Goal: Task Accomplishment & Management: Use online tool/utility

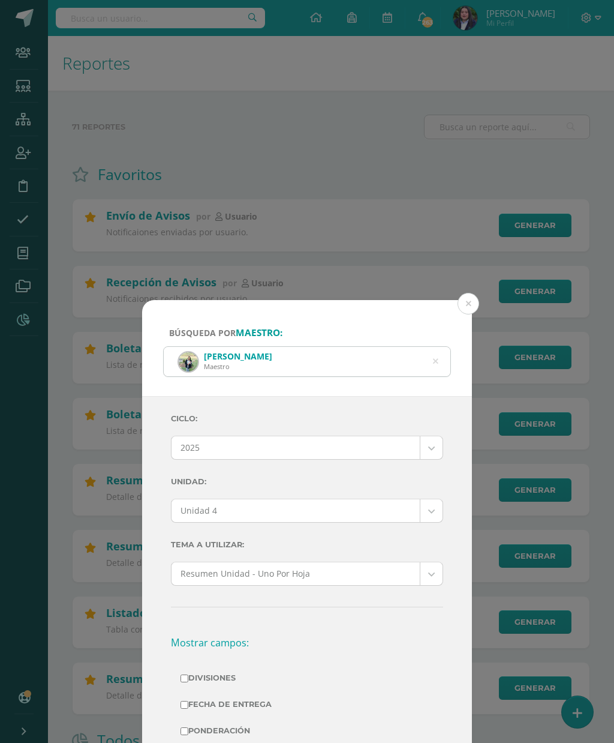
select select "Unidad 4"
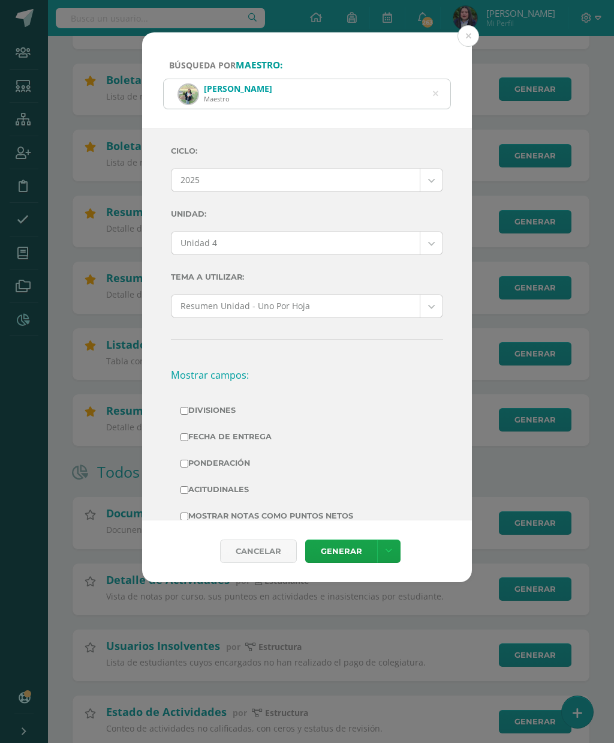
scroll to position [271, 0]
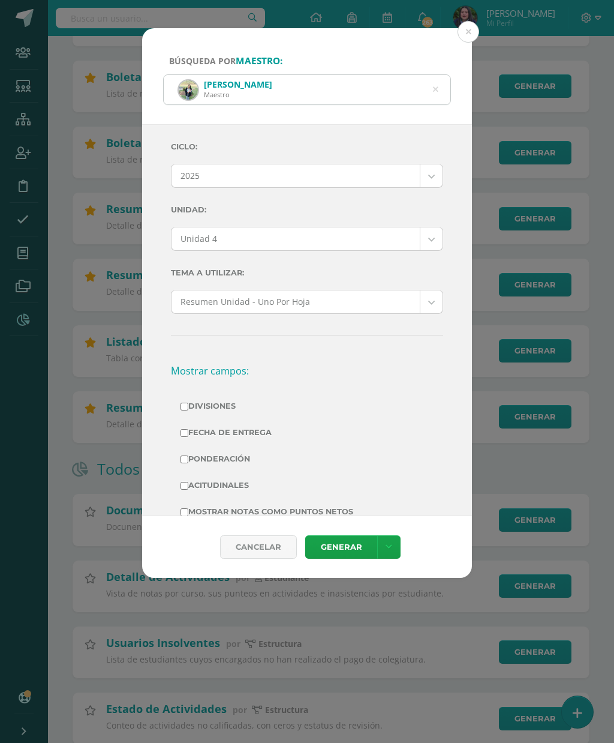
click at [430, 80] on div "Verónica Ubedo Carrillo Maestro" at bounding box center [307, 89] width 287 height 29
click at [433, 79] on icon at bounding box center [435, 89] width 5 height 31
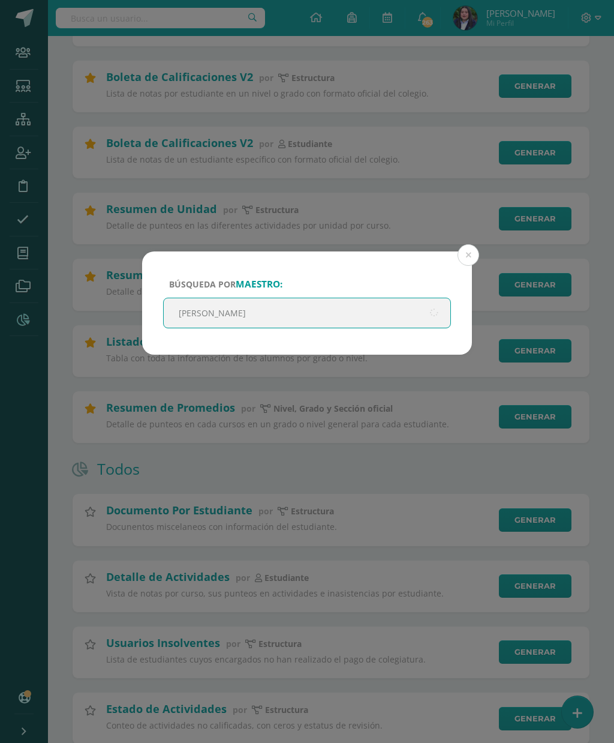
type input "Michelle"
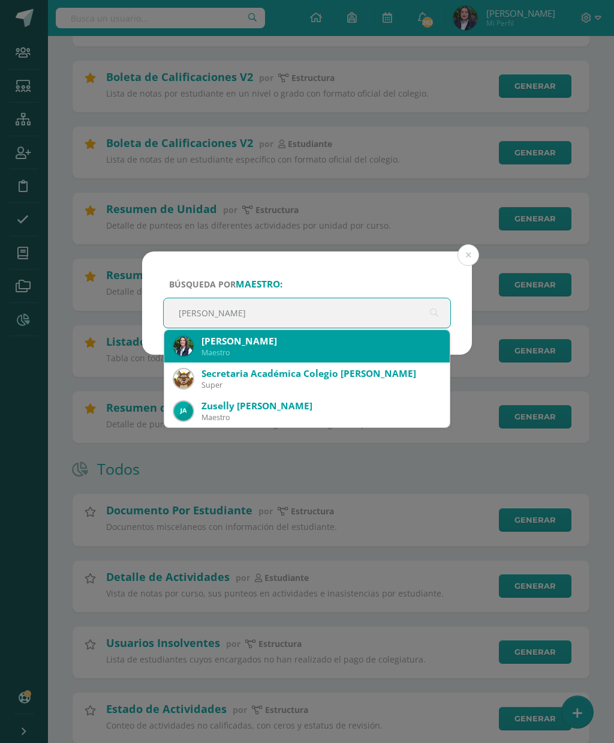
click at [269, 344] on div "Michelle Vassaux Molina" at bounding box center [321, 341] width 239 height 13
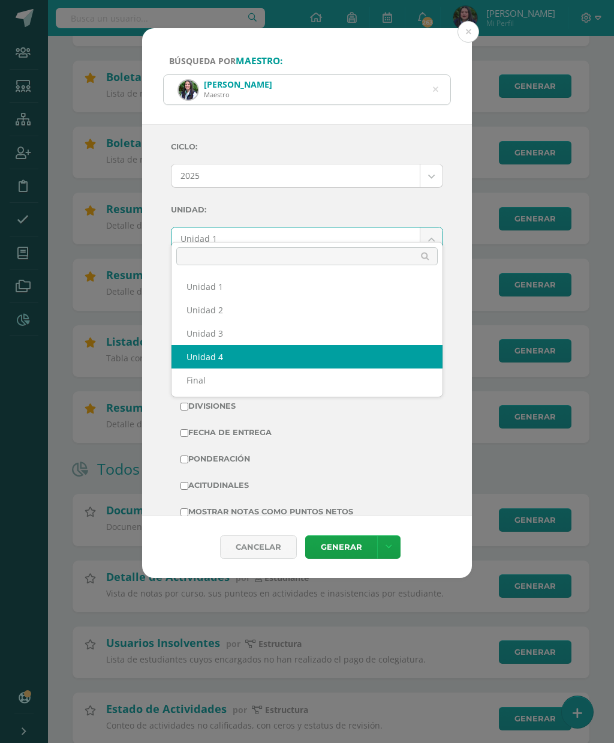
select select "Unidad 4"
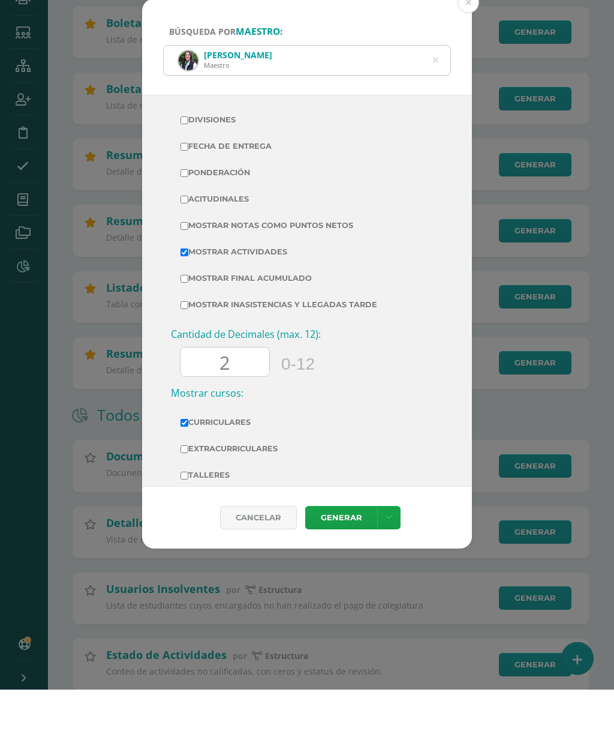
scroll to position [256, 0]
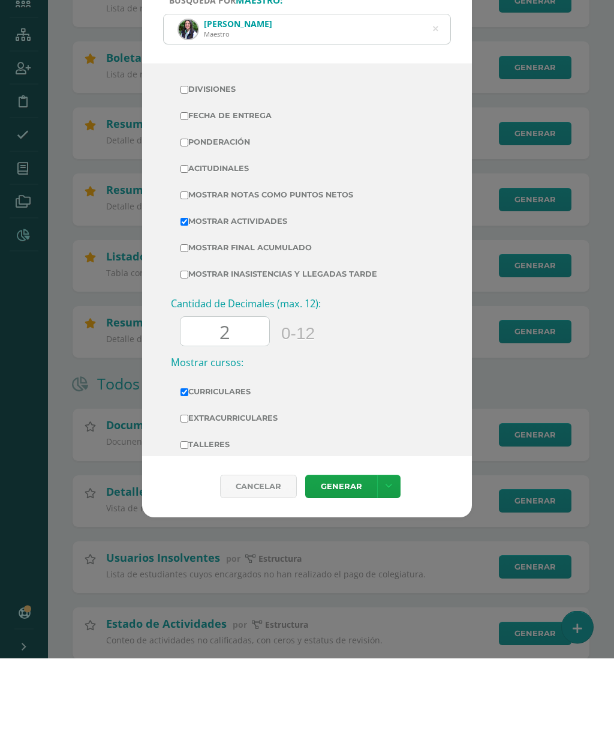
click at [344, 560] on link "Generar" at bounding box center [341, 571] width 72 height 23
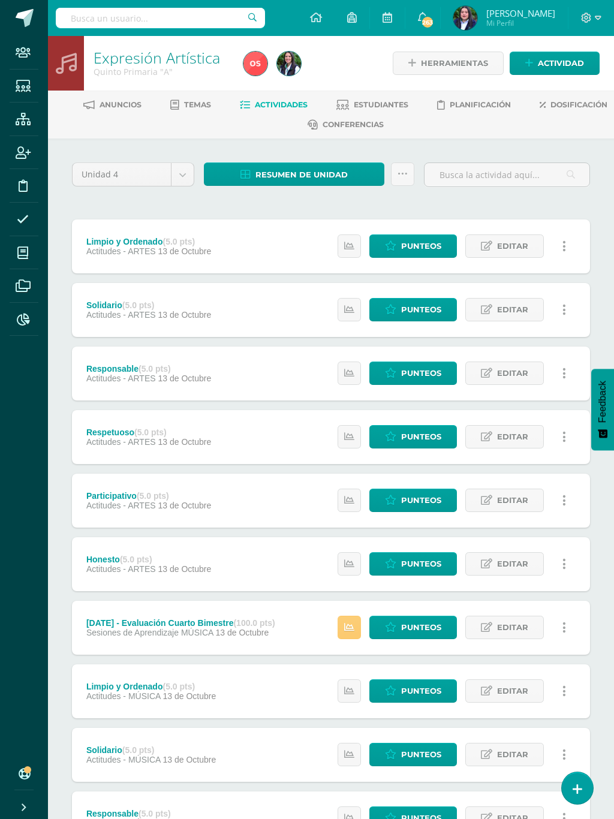
click at [551, 109] on span "Dosificación" at bounding box center [579, 104] width 57 height 9
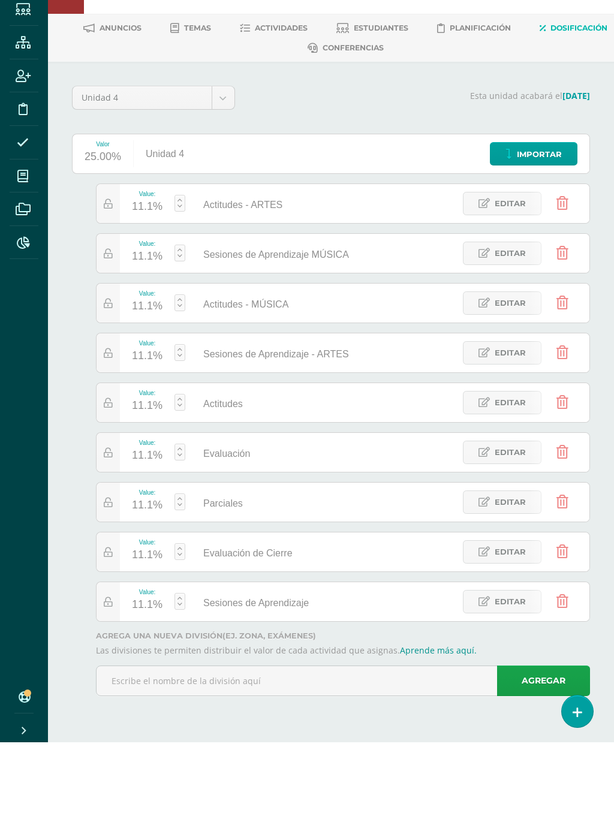
click at [565, 473] on icon at bounding box center [563, 479] width 12 height 13
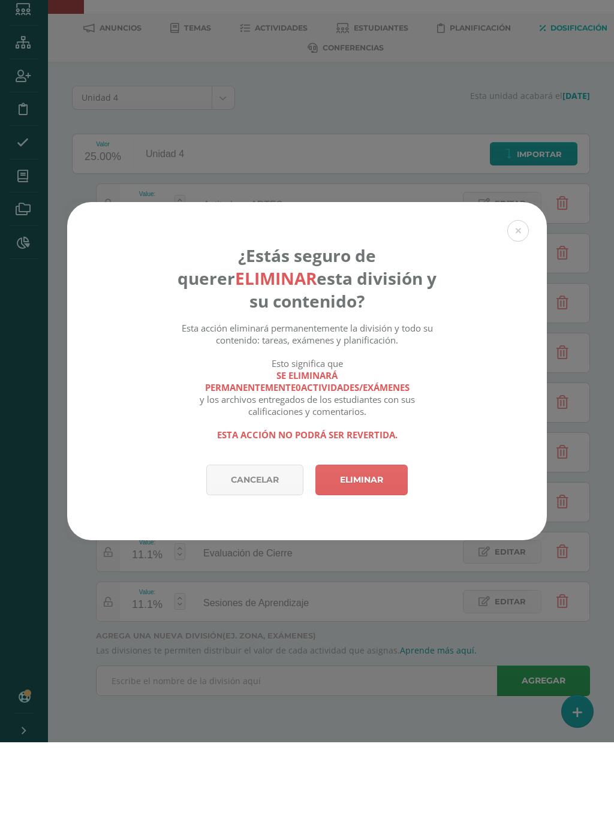
click at [374, 542] on link "Eliminar" at bounding box center [362, 557] width 92 height 31
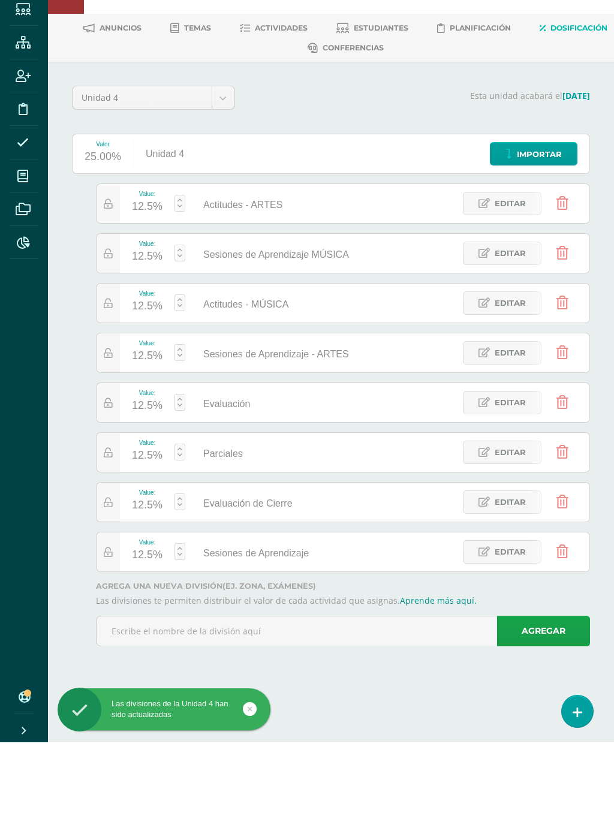
click at [564, 473] on icon at bounding box center [563, 479] width 12 height 13
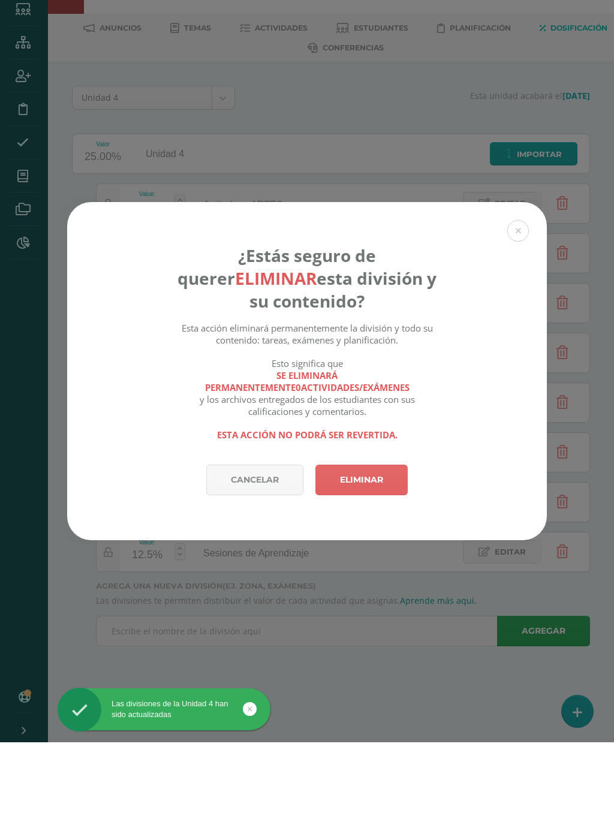
click at [368, 542] on link "Eliminar" at bounding box center [362, 557] width 92 height 31
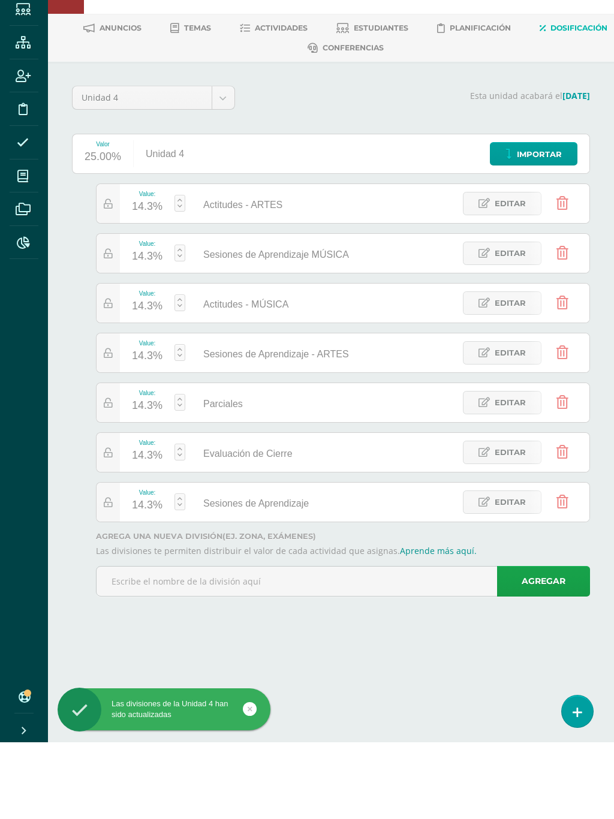
click at [564, 473] on icon at bounding box center [563, 479] width 12 height 13
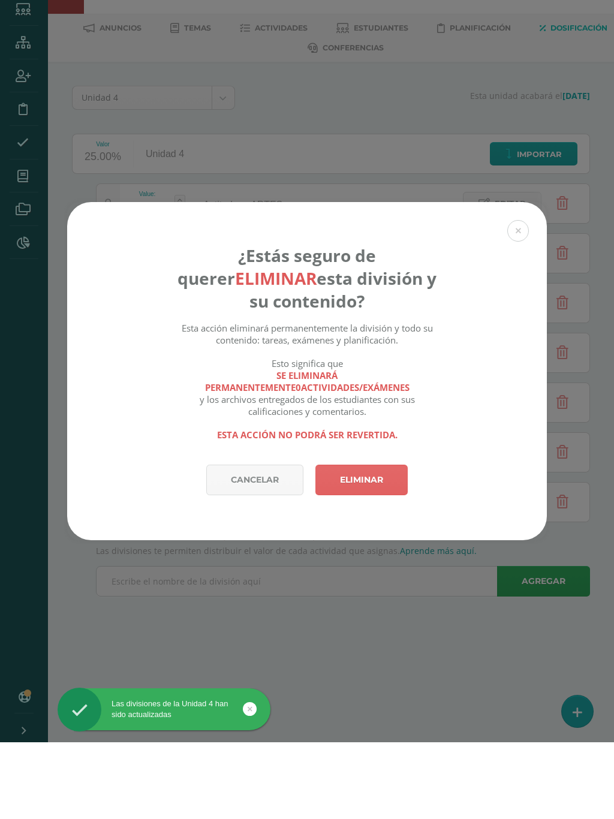
click at [374, 542] on link "Eliminar" at bounding box center [362, 557] width 92 height 31
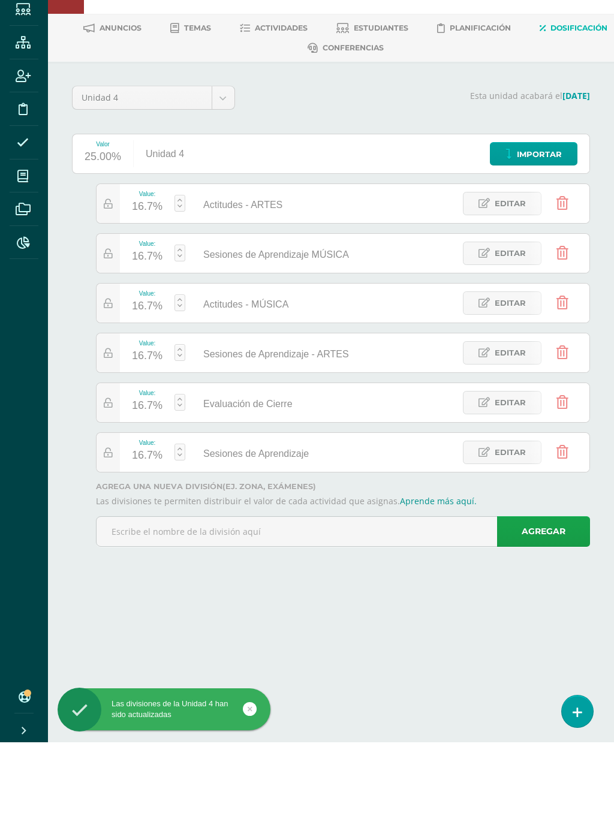
click at [561, 473] on icon at bounding box center [563, 479] width 12 height 13
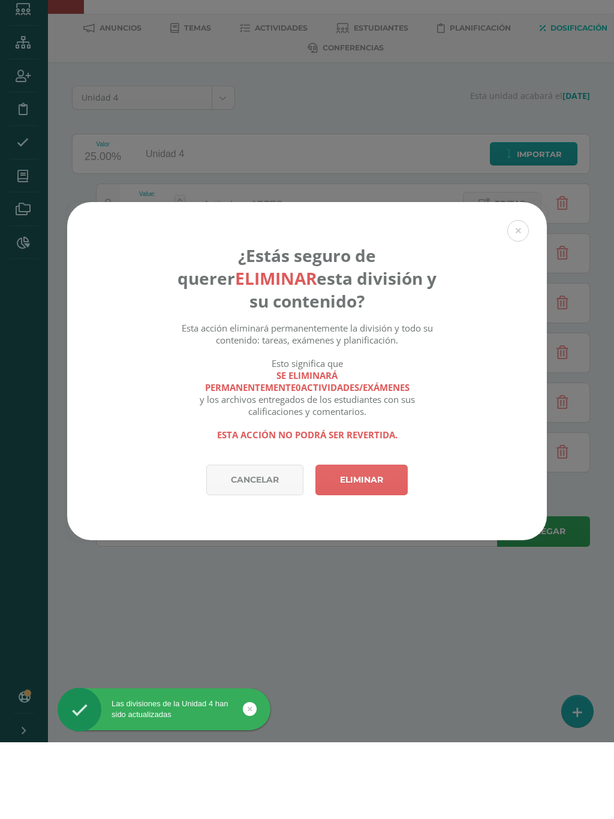
click at [386, 542] on link "Eliminar" at bounding box center [362, 557] width 92 height 31
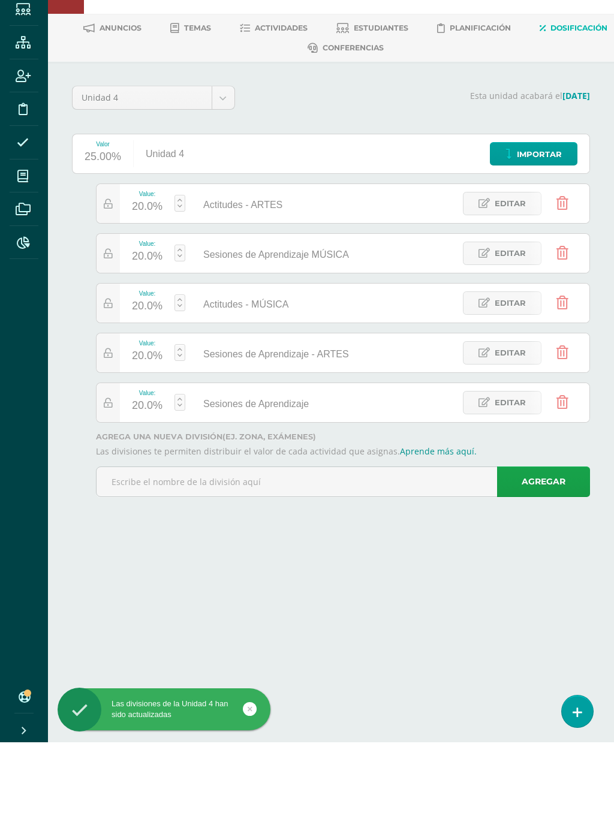
click at [558, 473] on icon at bounding box center [563, 479] width 12 height 13
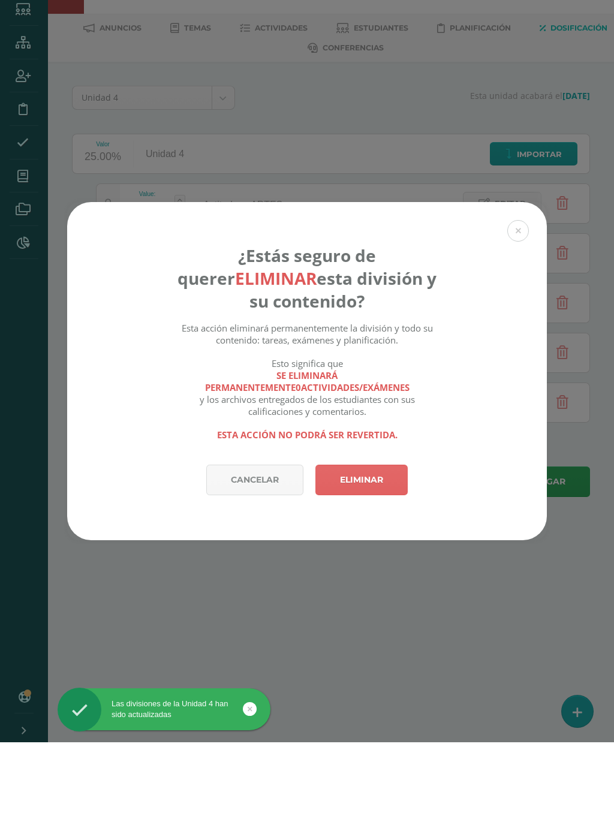
click at [373, 542] on link "Eliminar" at bounding box center [362, 557] width 92 height 31
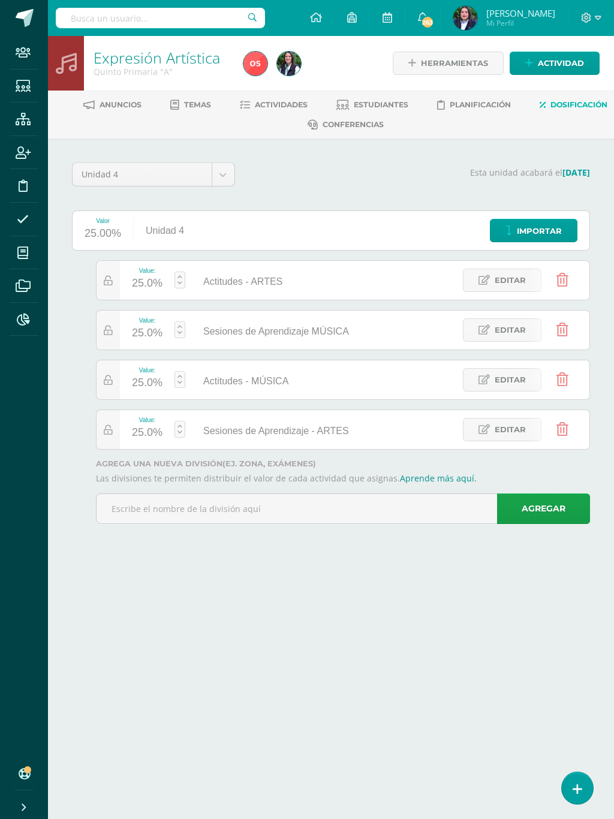
click at [32, 308] on span at bounding box center [23, 319] width 27 height 27
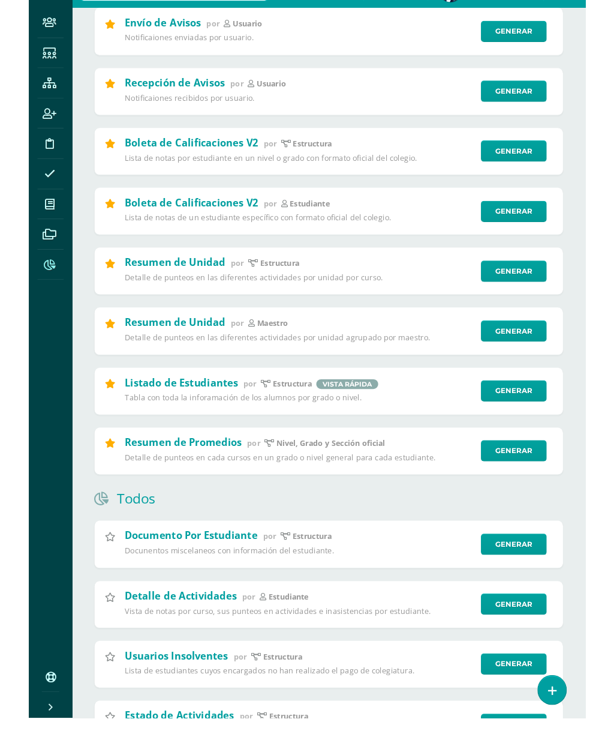
scroll to position [164, 0]
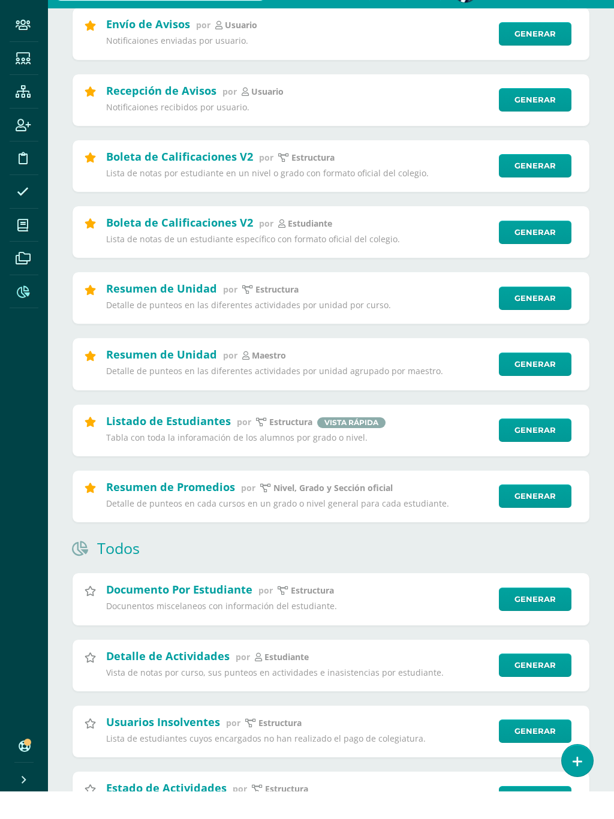
click at [538, 314] on link "Generar" at bounding box center [535, 325] width 73 height 23
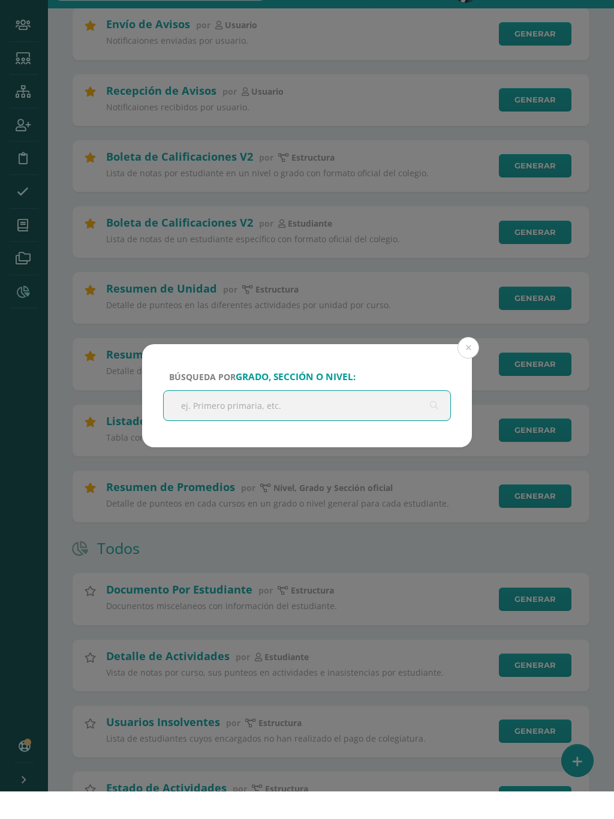
click at [354, 419] on input "text" at bounding box center [307, 433] width 287 height 29
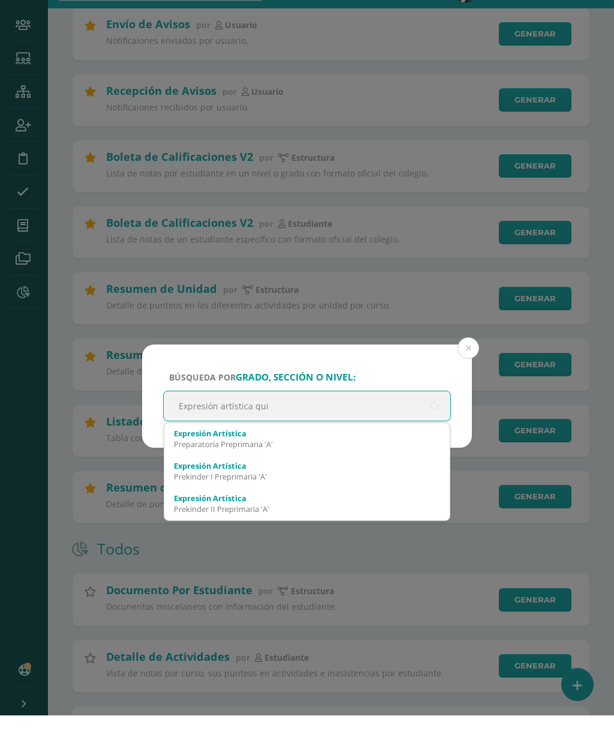
type input "Expresión artística quin"
click at [214, 455] on div "Expresión Artística" at bounding box center [307, 460] width 266 height 11
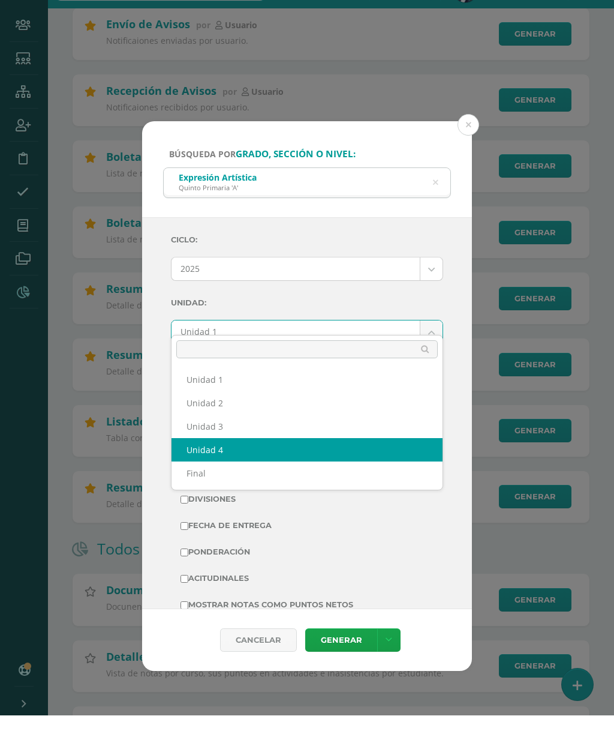
select select "Unidad 4"
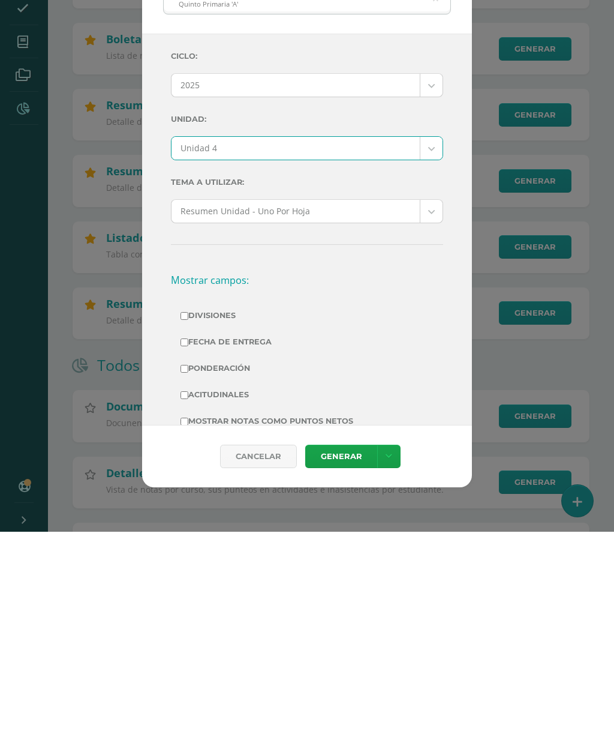
click at [339, 656] on link "Generar" at bounding box center [341, 667] width 72 height 23
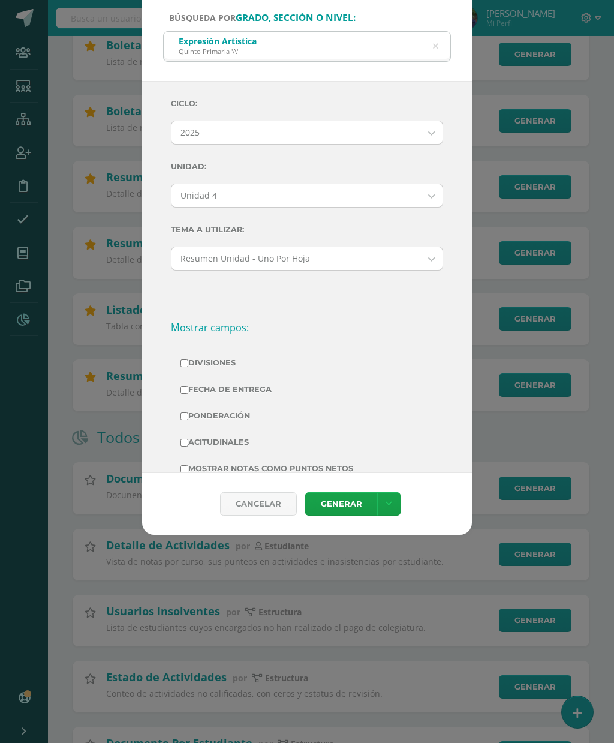
scroll to position [293, 0]
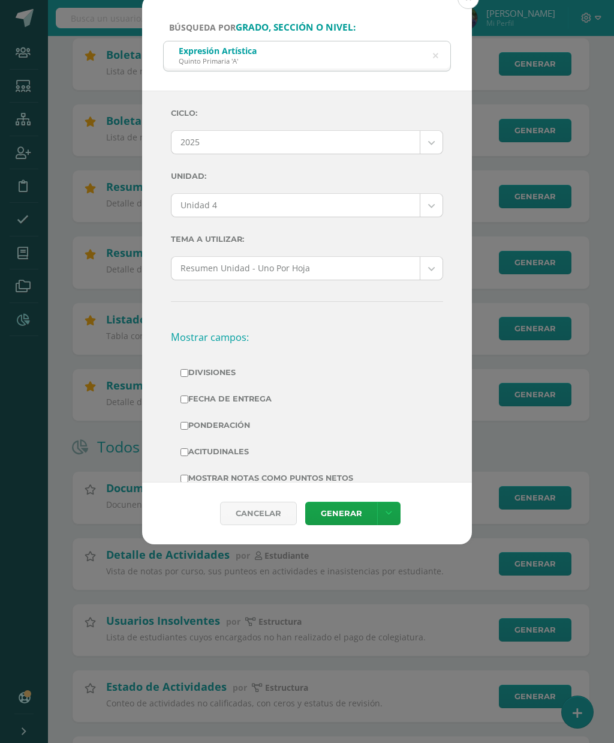
click at [428, 41] on div "Expresión Artística Quinto Primaria 'A'" at bounding box center [307, 54] width 287 height 27
click at [434, 43] on icon at bounding box center [435, 55] width 25 height 25
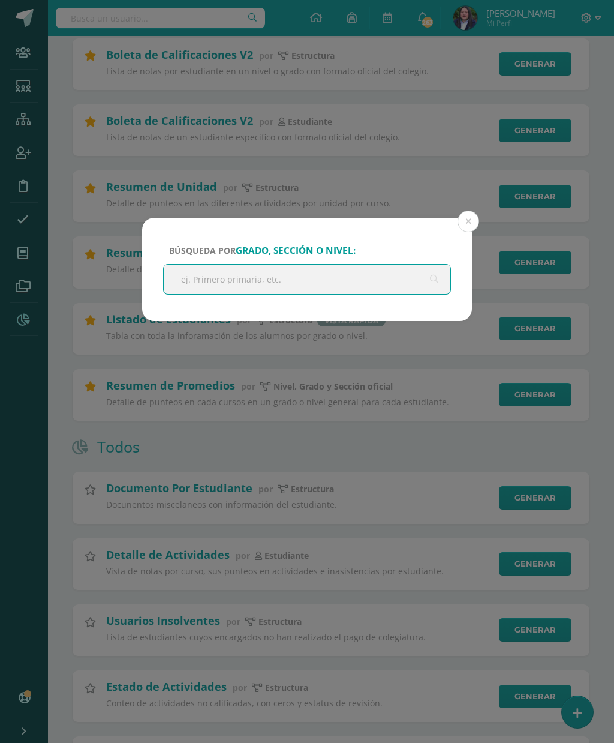
scroll to position [293, 0]
click at [461, 221] on button at bounding box center [469, 222] width 22 height 22
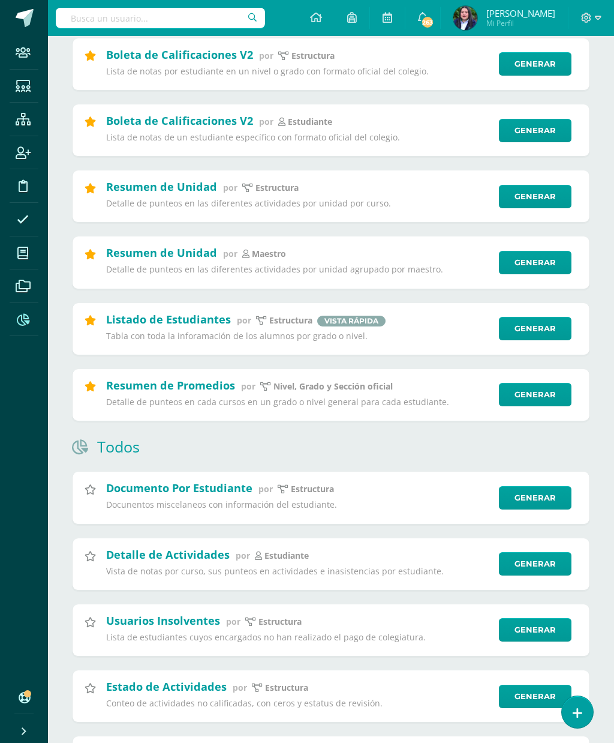
click at [551, 266] on link "Generar" at bounding box center [535, 262] width 73 height 23
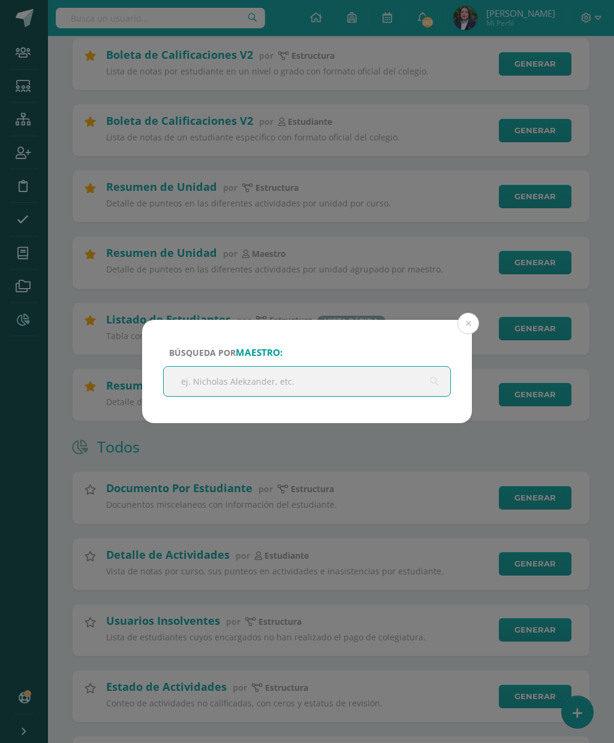
click at [371, 387] on input "text" at bounding box center [307, 381] width 287 height 29
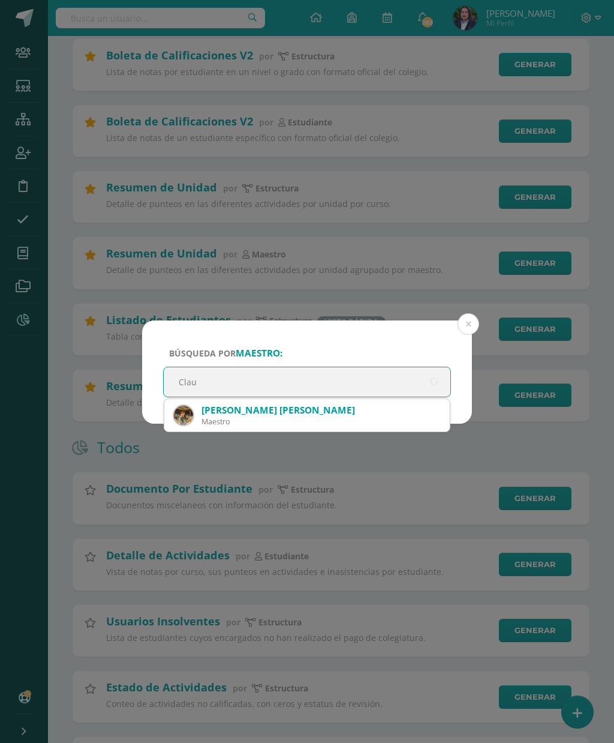
type input "Claud"
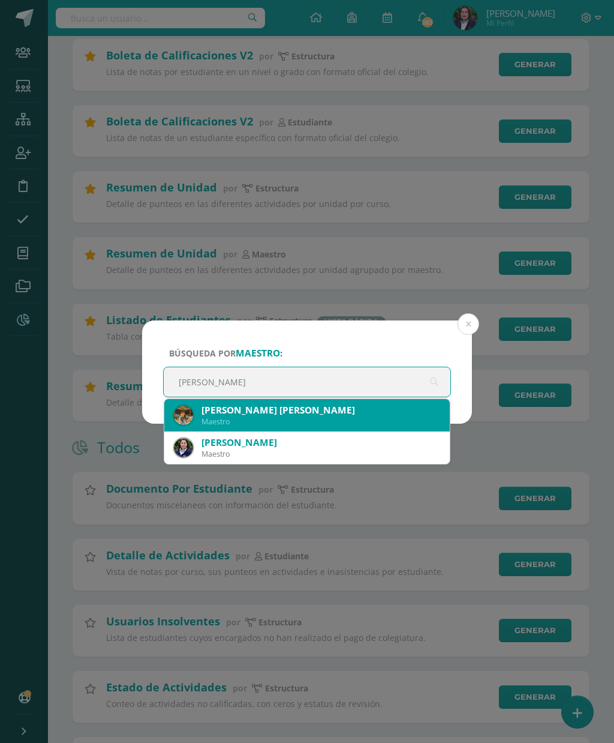
click at [278, 412] on div "Claudia Maria Contreras Flores Contreras" at bounding box center [321, 410] width 239 height 13
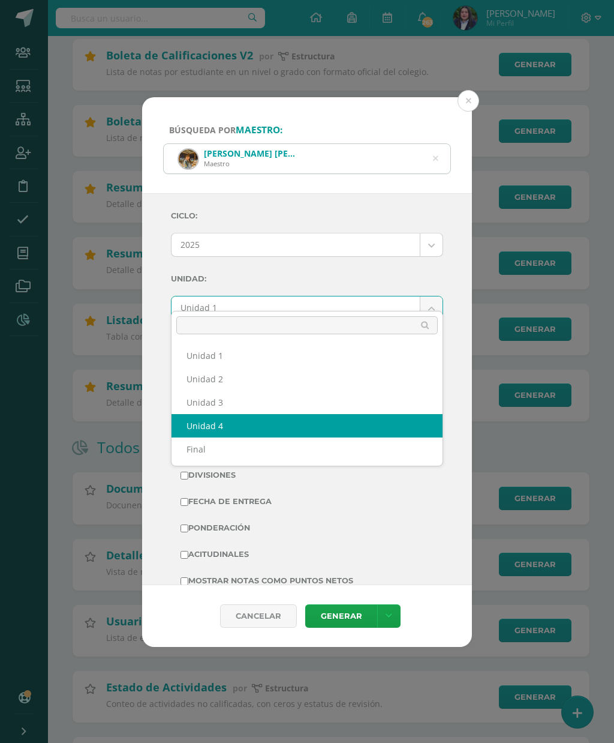
select select "Unidad 4"
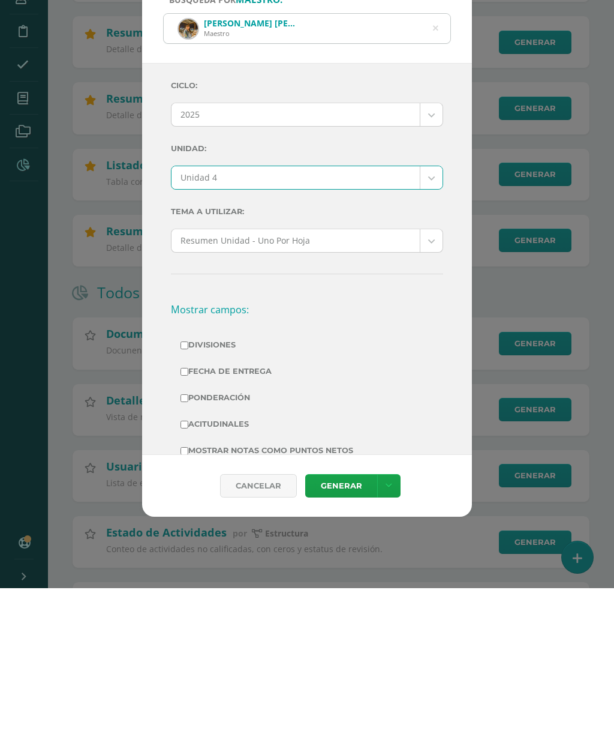
click at [352, 629] on link "Generar" at bounding box center [341, 640] width 72 height 23
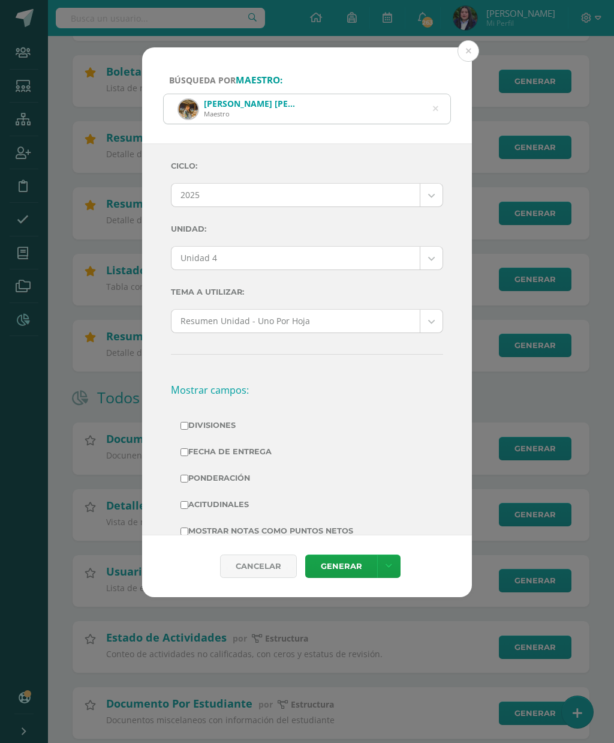
scroll to position [341, 0]
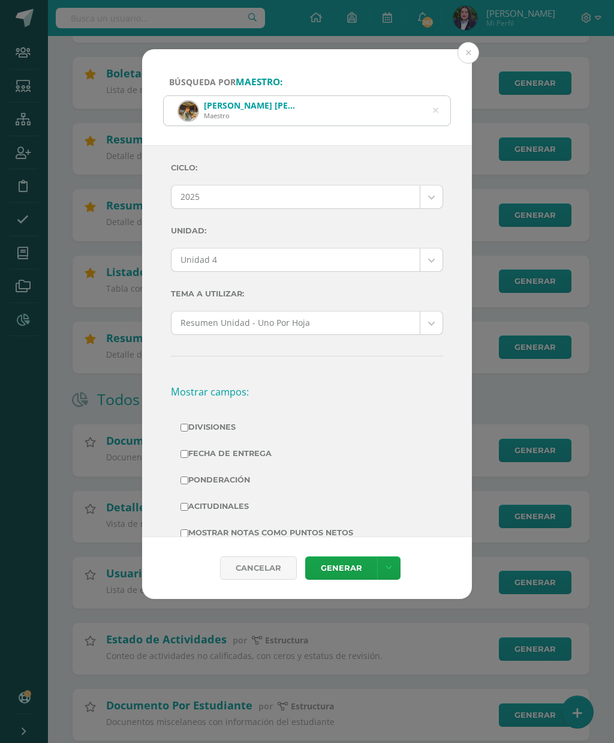
click at [437, 108] on icon at bounding box center [436, 110] width 31 height 5
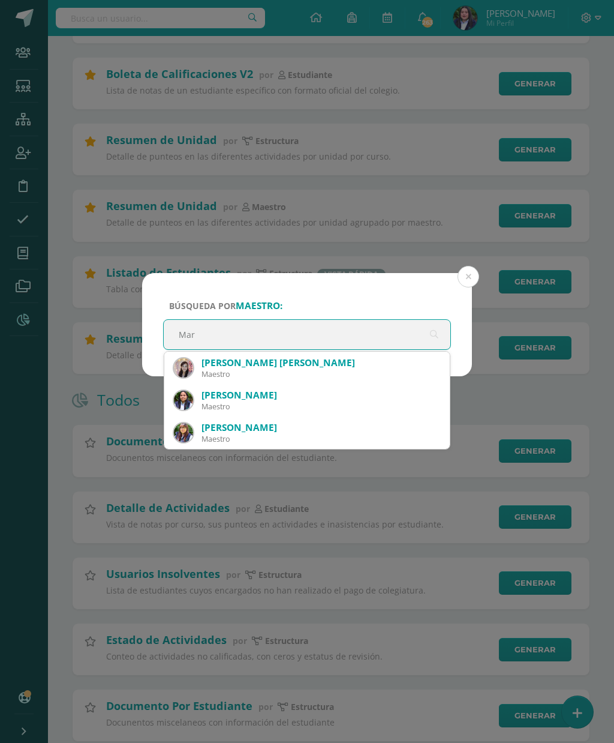
type input "Marl"
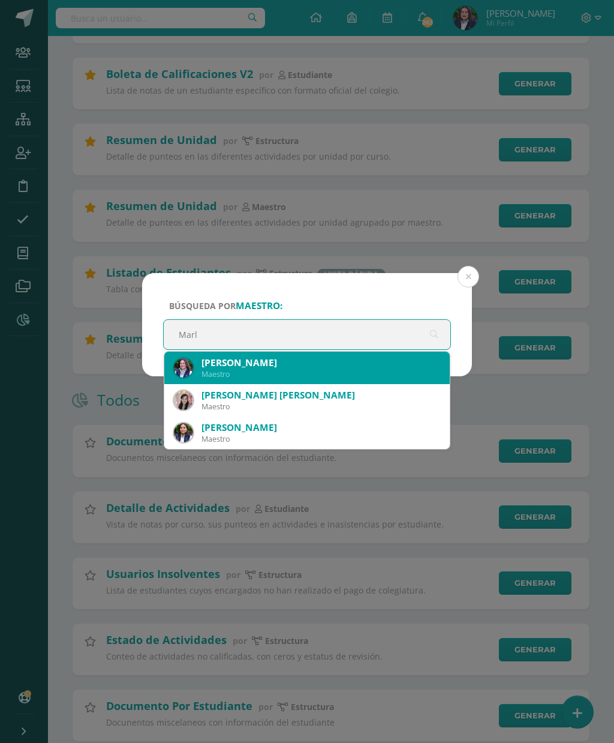
click at [227, 362] on div "Marlen Aurora Castellanos Gordillo" at bounding box center [321, 362] width 239 height 13
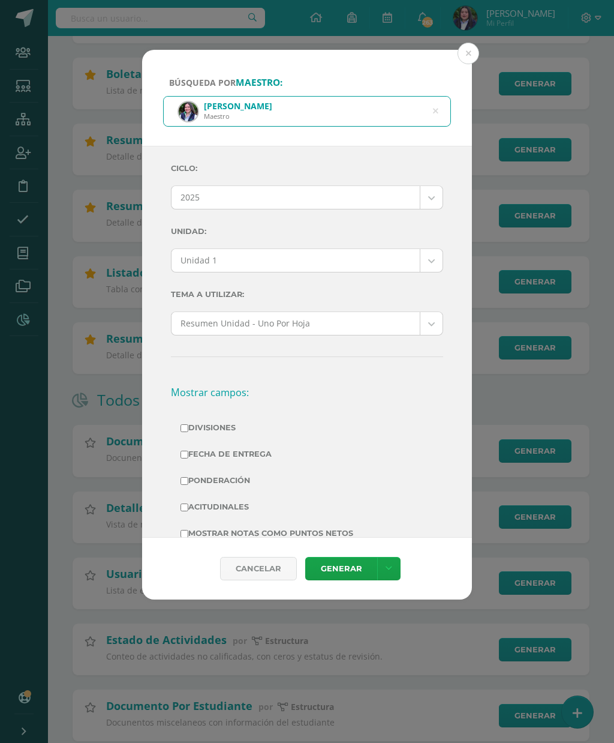
click at [419, 226] on label "Unidad:" at bounding box center [307, 231] width 272 height 25
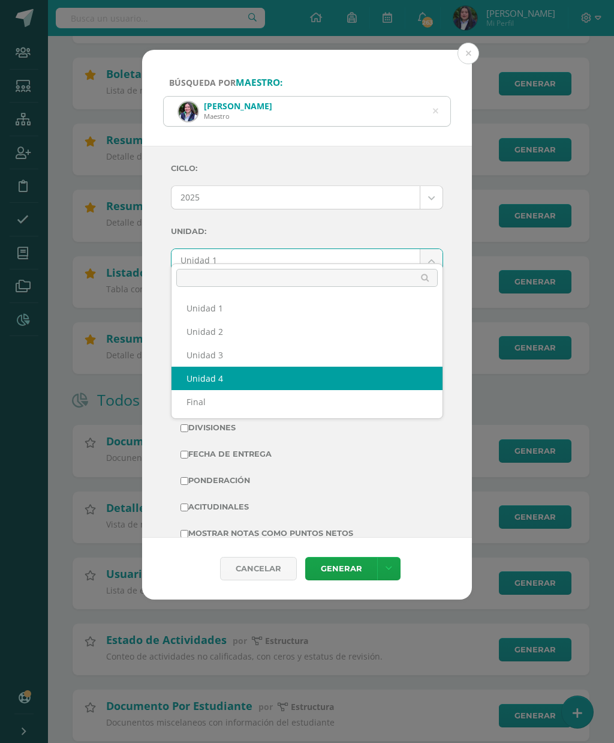
select select "Unidad 4"
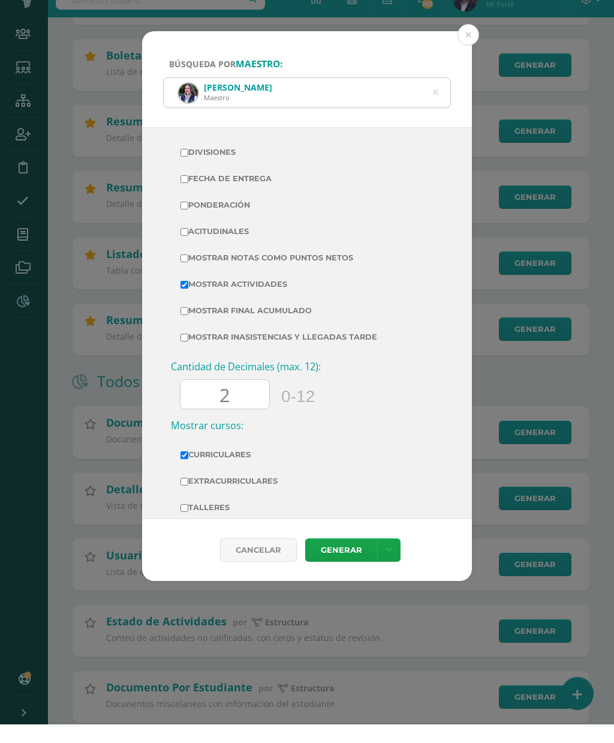
scroll to position [256, 0]
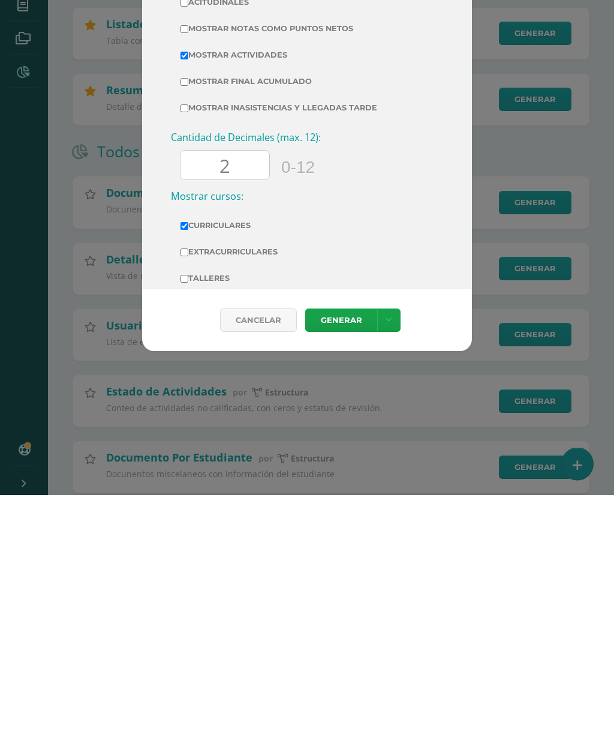
click at [339, 557] on link "Generar" at bounding box center [341, 568] width 72 height 23
